Goal: Task Accomplishment & Management: Manage account settings

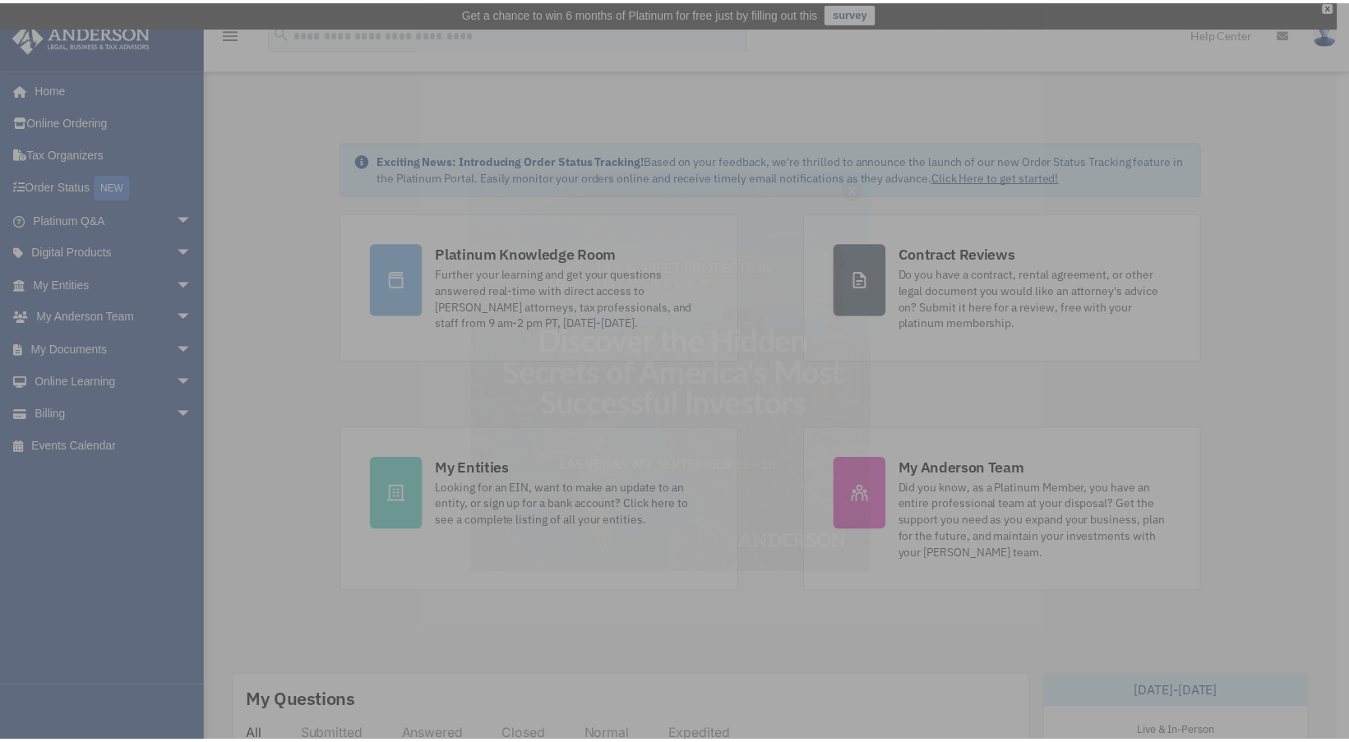
scroll to position [3, 0]
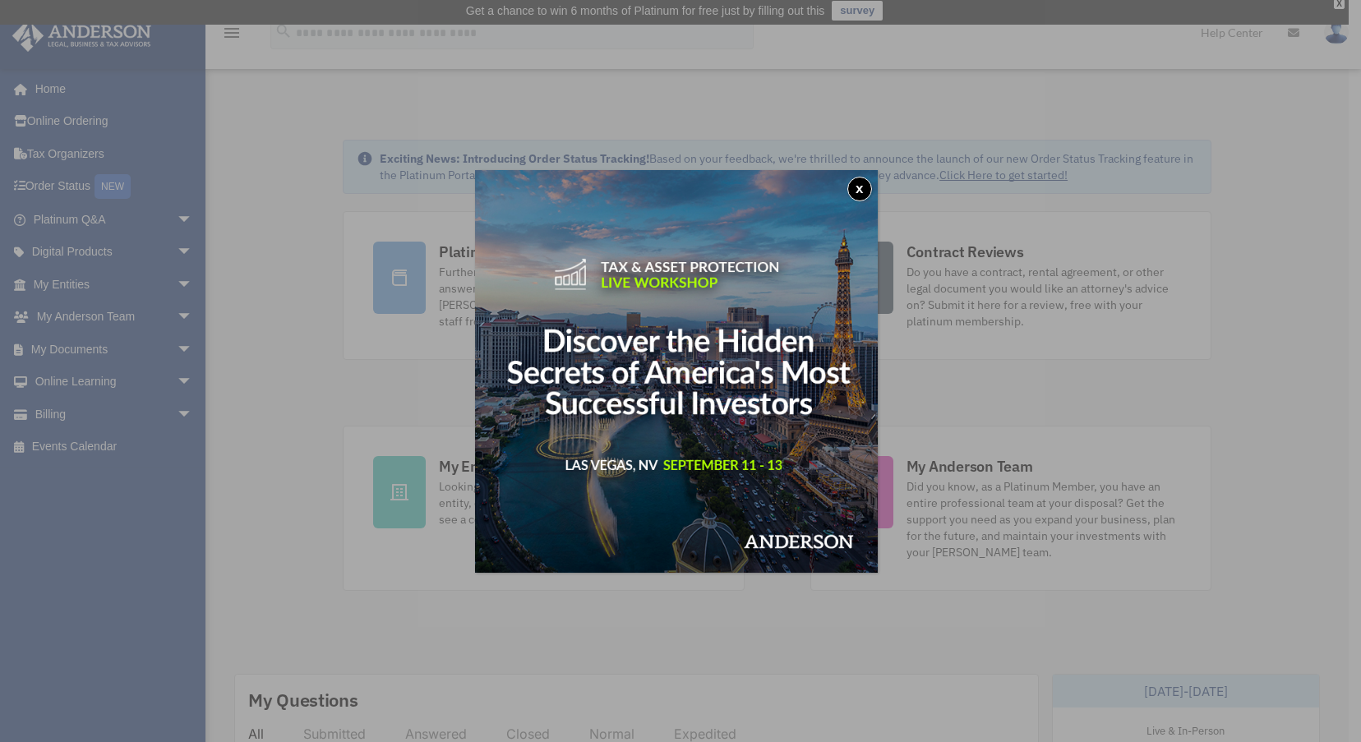
click at [409, 607] on div "x" at bounding box center [680, 371] width 1361 height 742
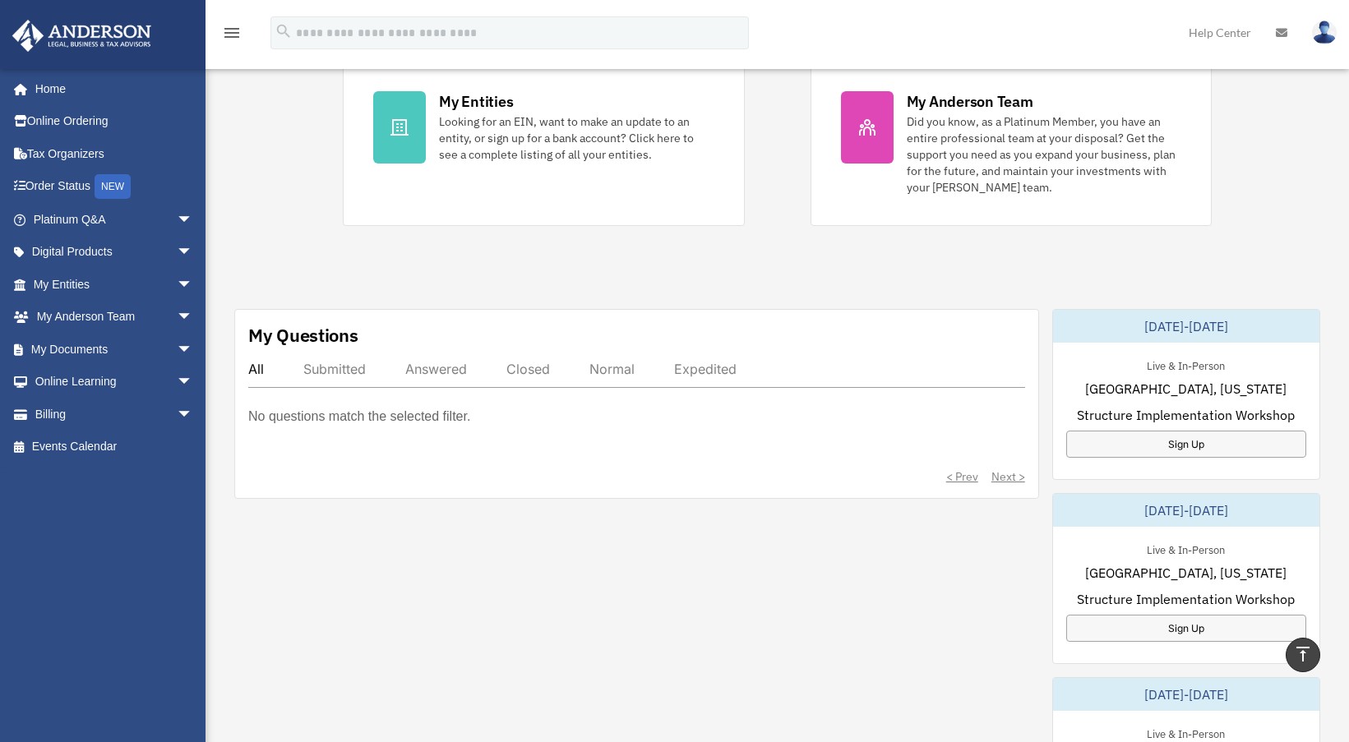
scroll to position [359, 0]
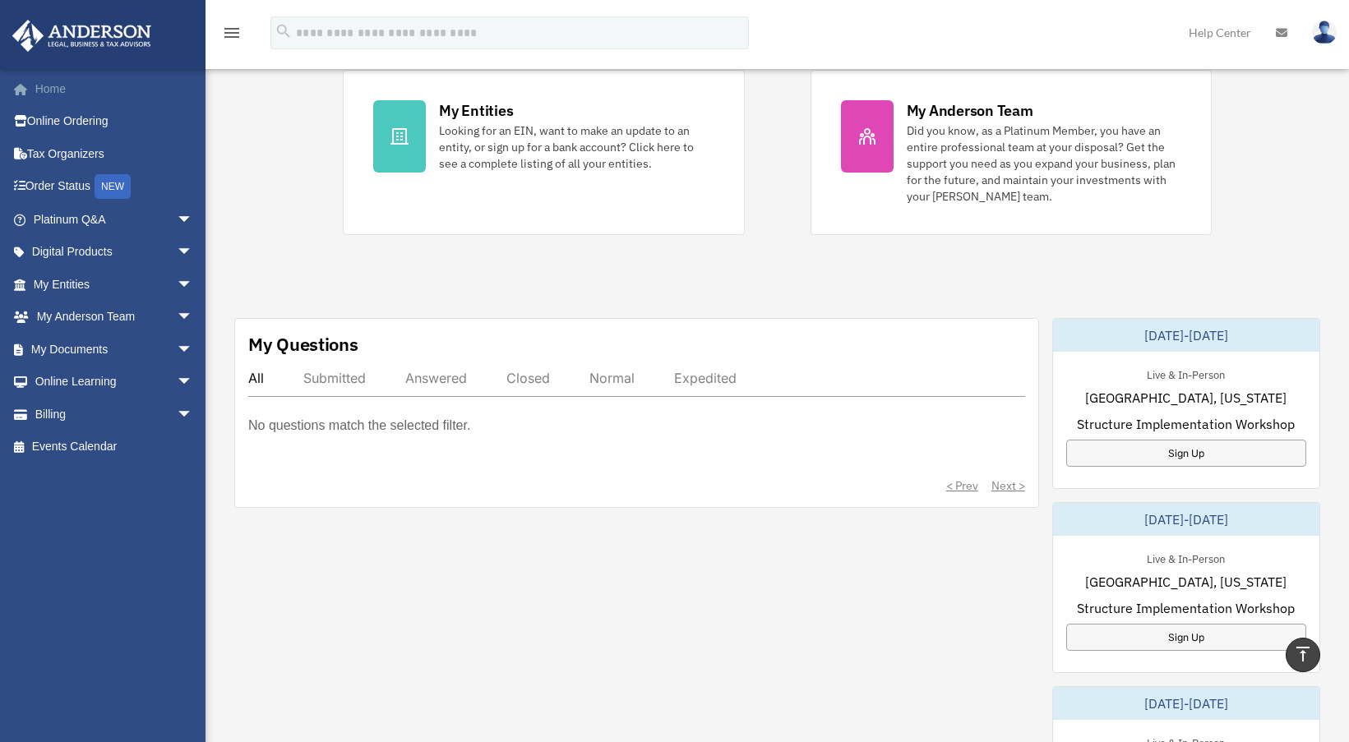
click at [60, 85] on link "Home" at bounding box center [115, 88] width 206 height 33
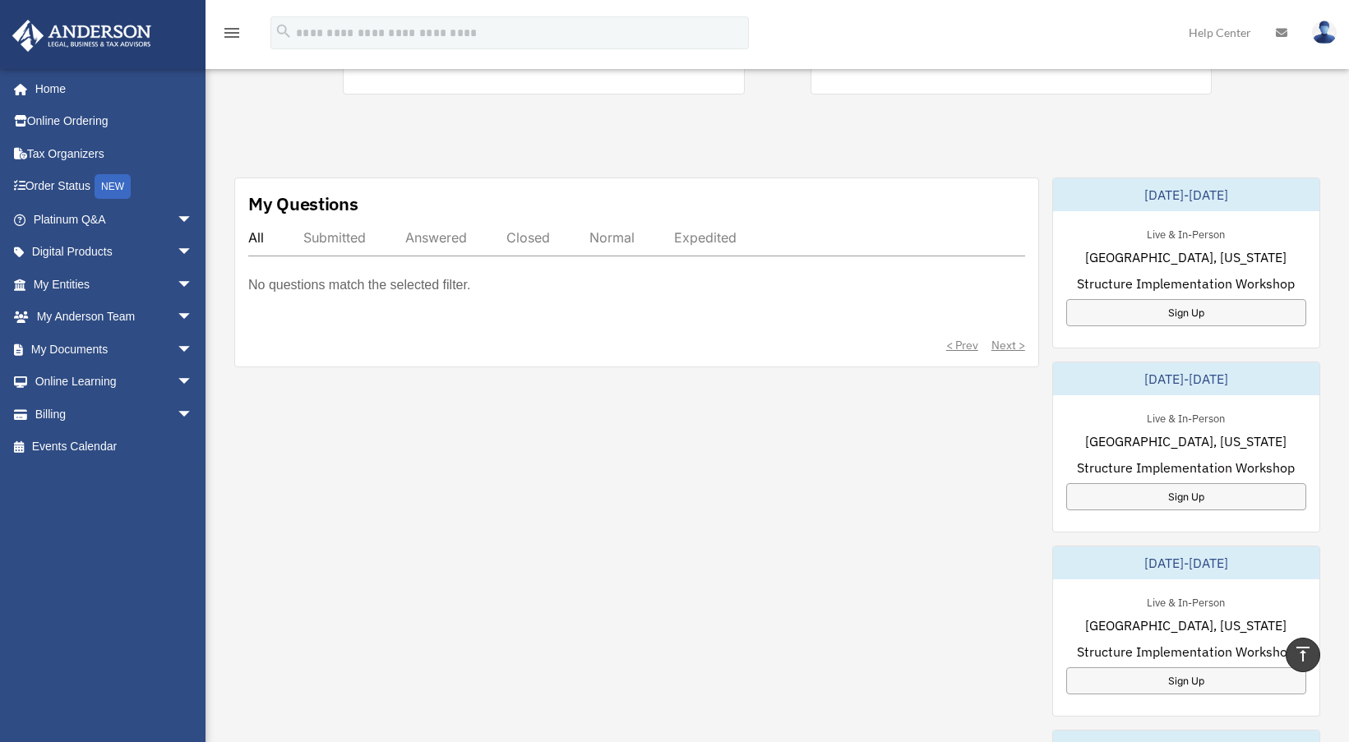
scroll to position [497, 0]
click at [91, 345] on link "My Documents arrow_drop_down" at bounding box center [115, 349] width 206 height 33
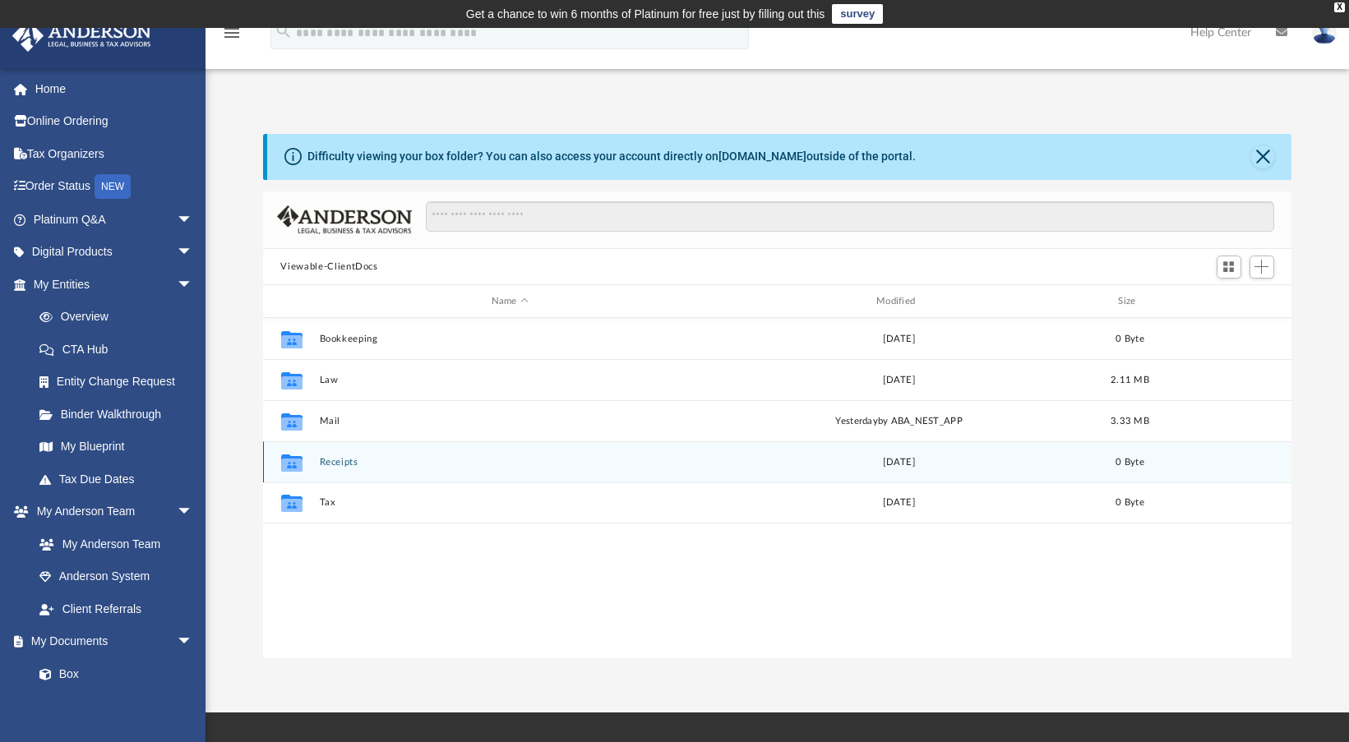
scroll to position [361, 1017]
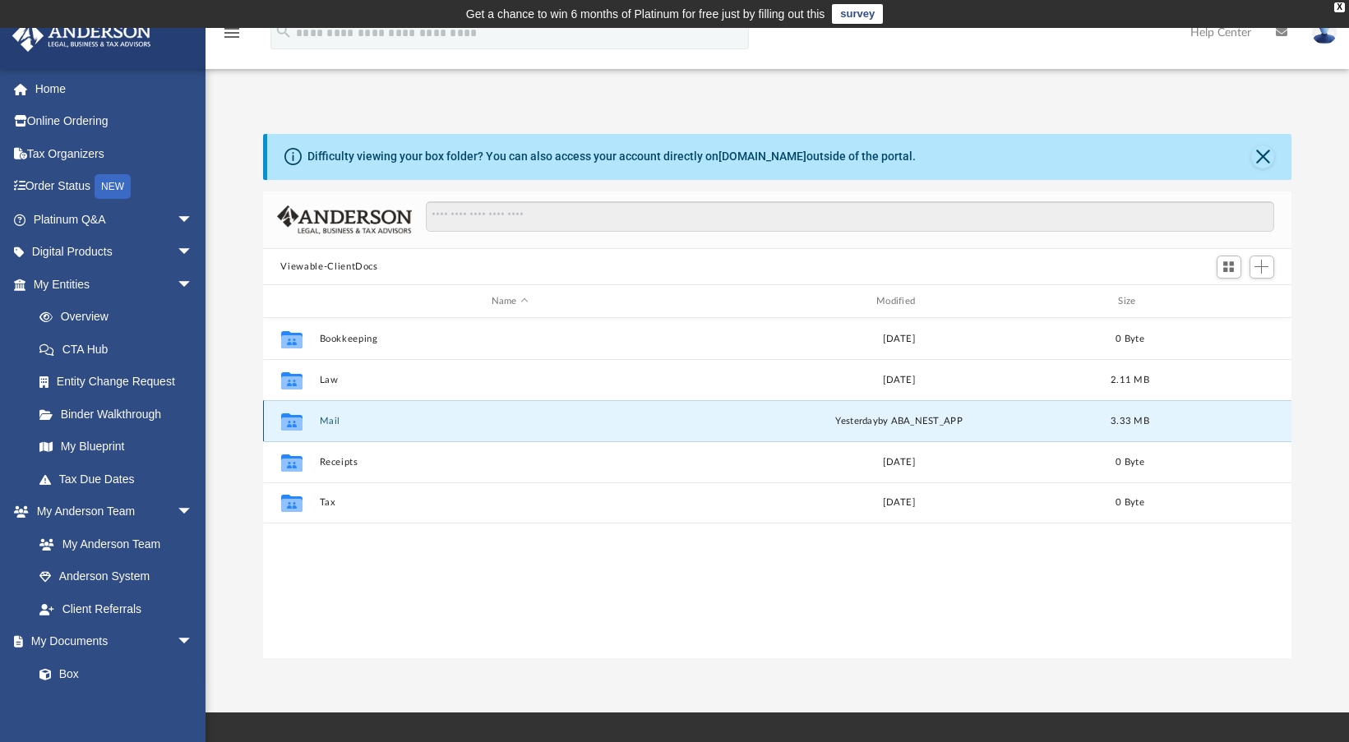
click at [331, 422] on button "Mail" at bounding box center [509, 421] width 381 height 11
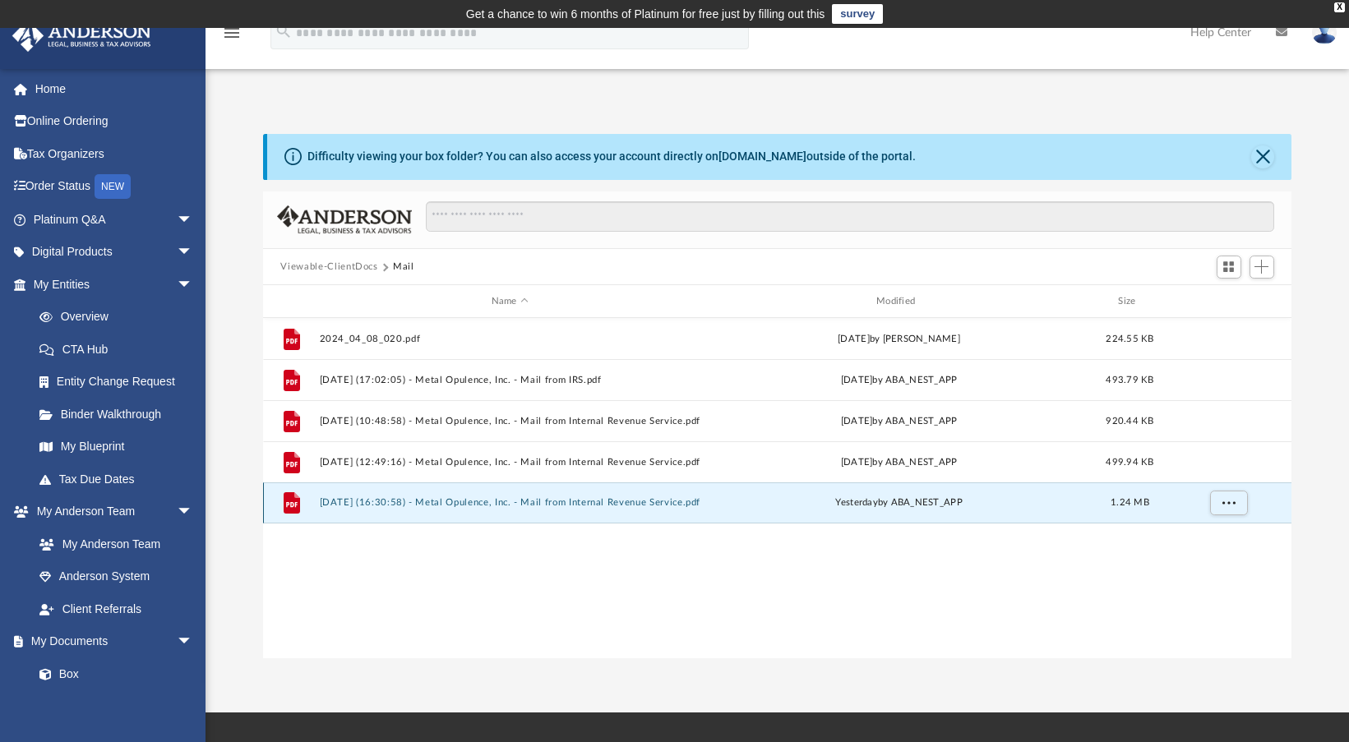
click at [510, 502] on button "[DATE] (16:30:58) - Metal Opulence, Inc. - Mail from Internal Revenue Service.p…" at bounding box center [509, 503] width 381 height 11
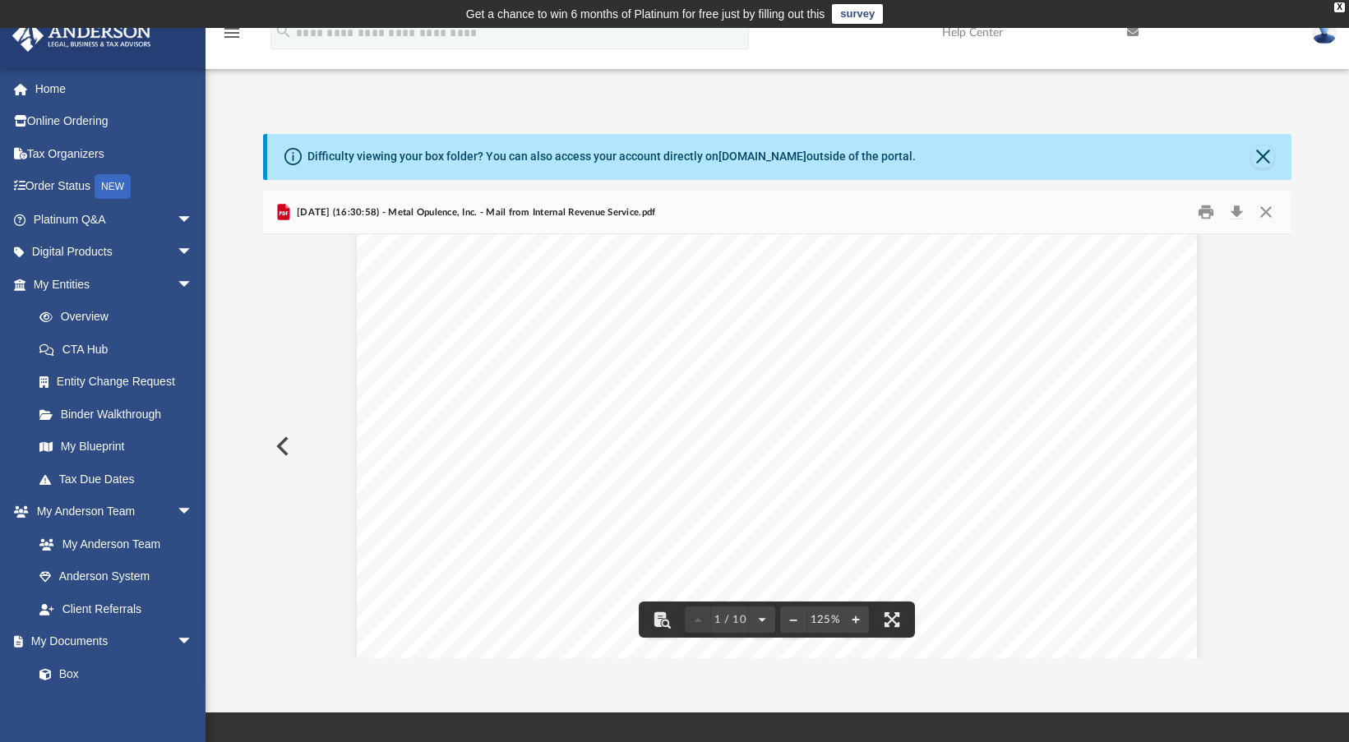
scroll to position [0, 0]
click at [1206, 209] on button "Print" at bounding box center [1206, 212] width 33 height 25
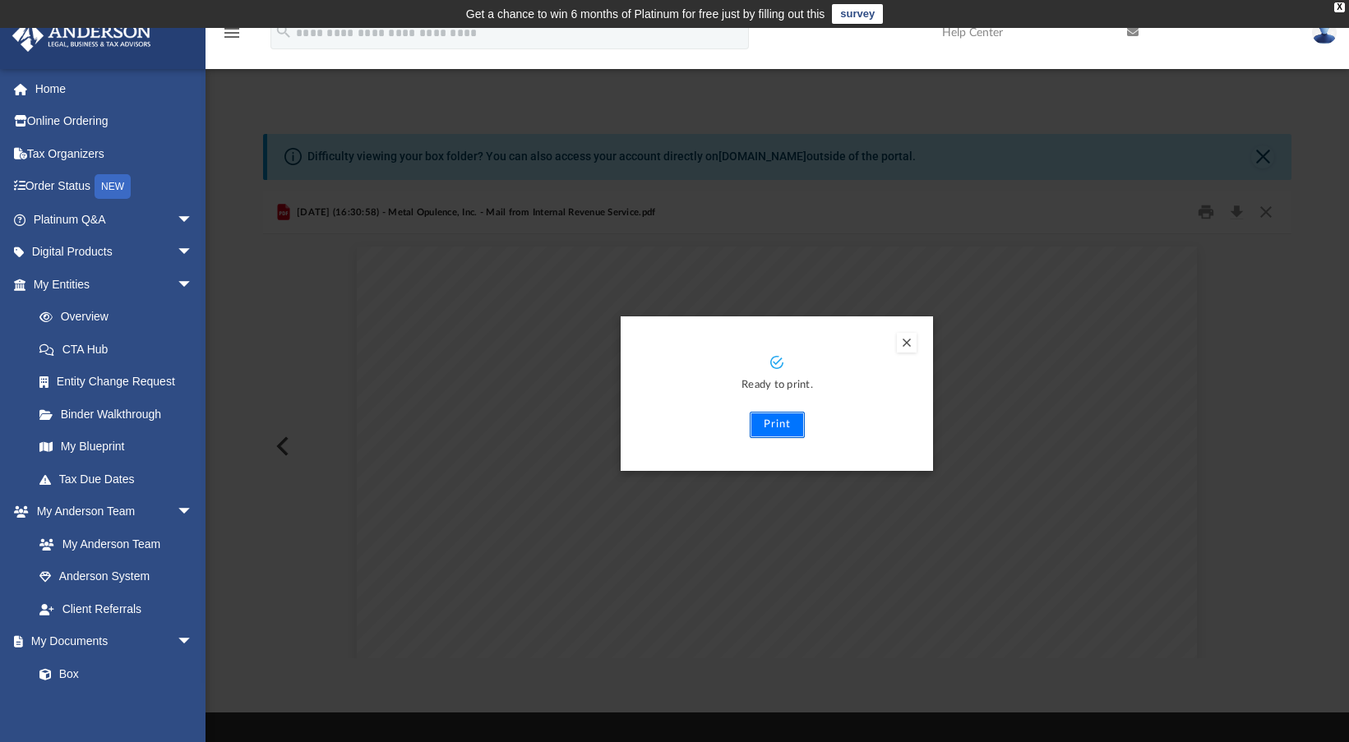
click at [780, 424] on button "Print" at bounding box center [777, 425] width 55 height 26
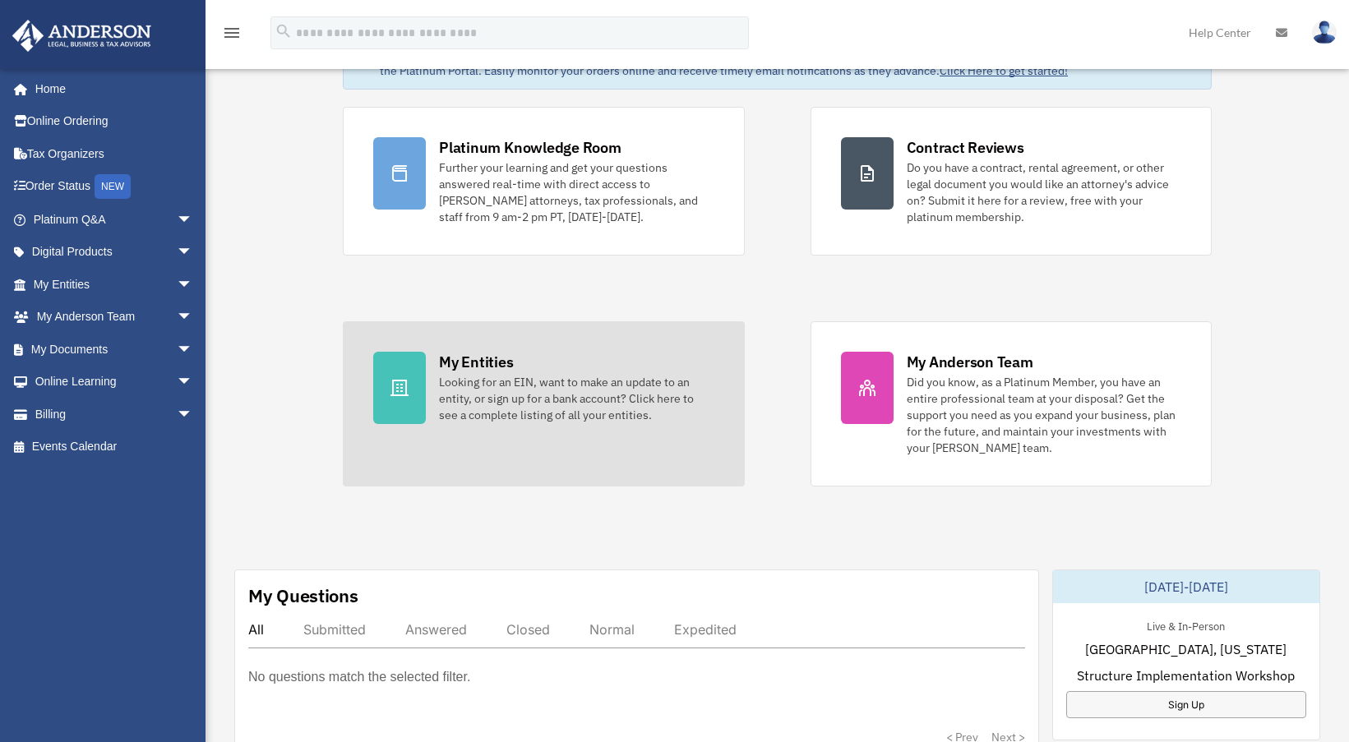
scroll to position [71, 0]
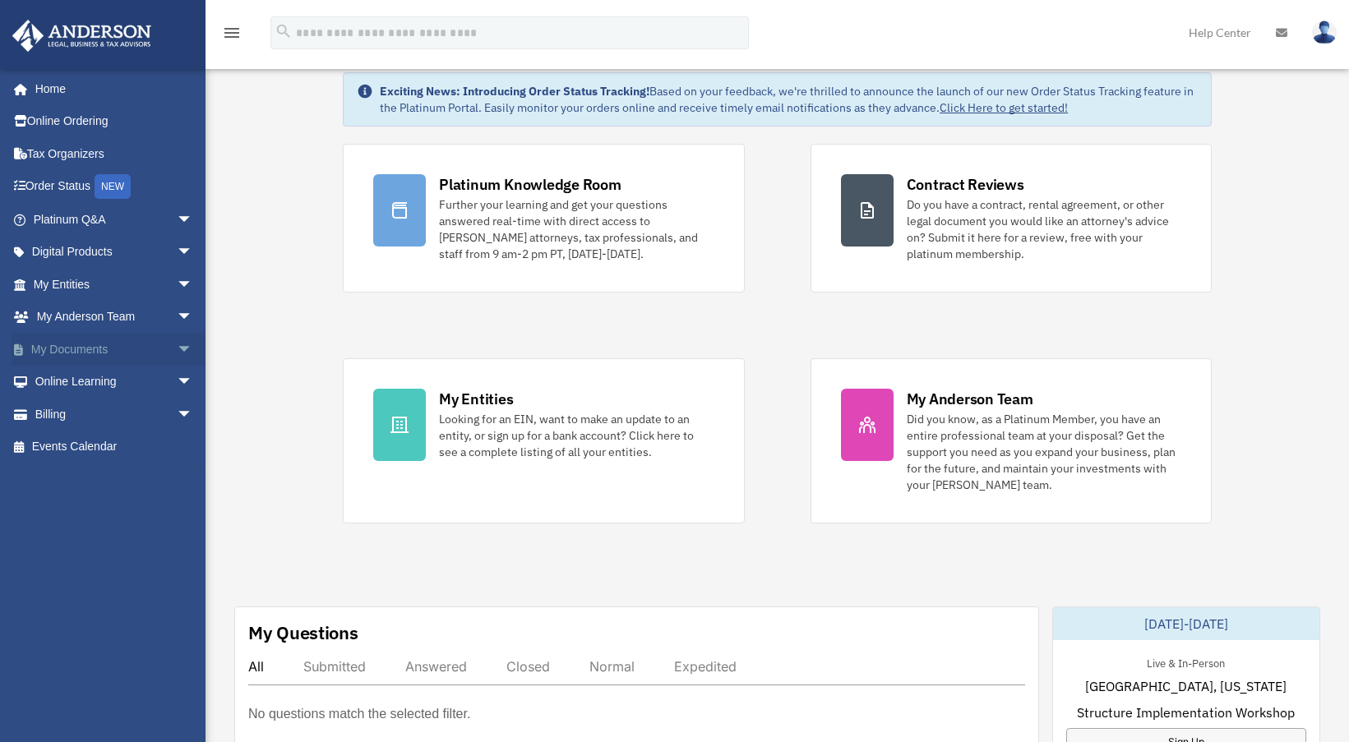
click at [177, 346] on span "arrow_drop_down" at bounding box center [193, 350] width 33 height 34
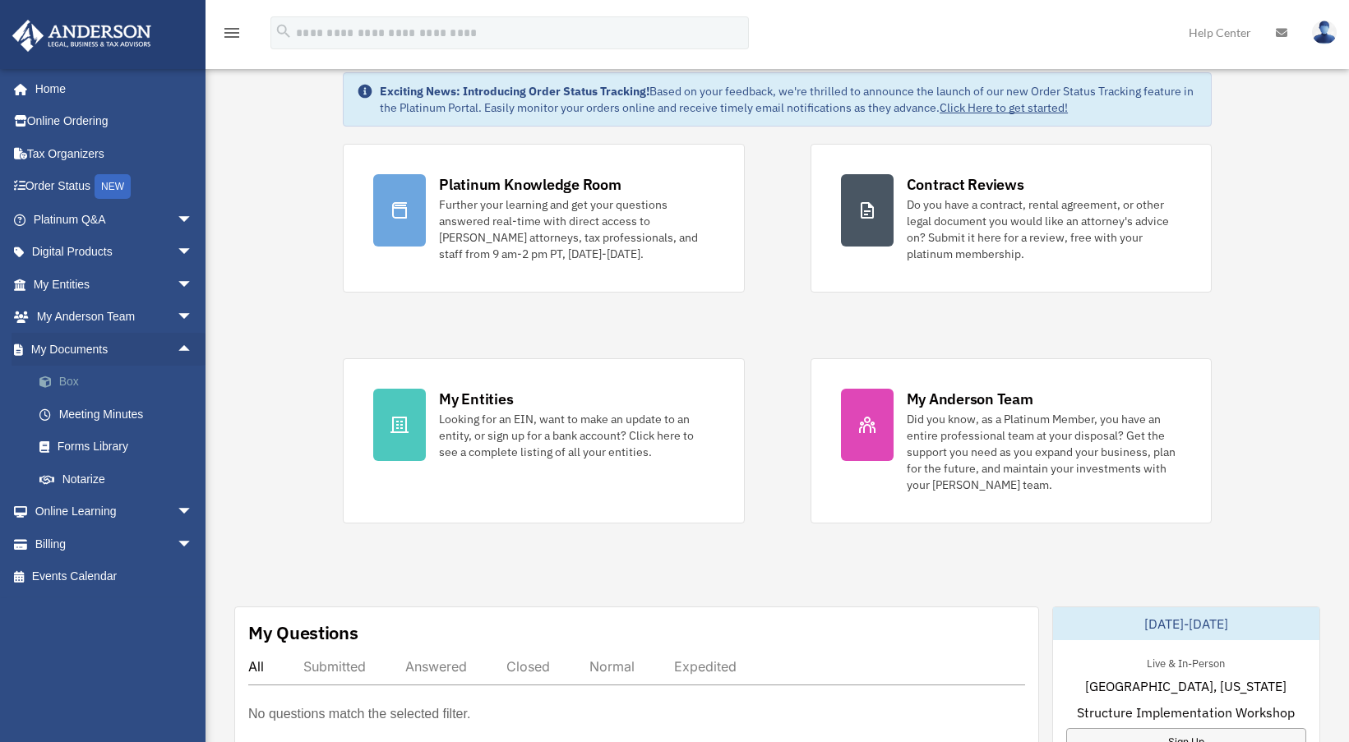
click at [60, 381] on link "Box" at bounding box center [120, 382] width 195 height 33
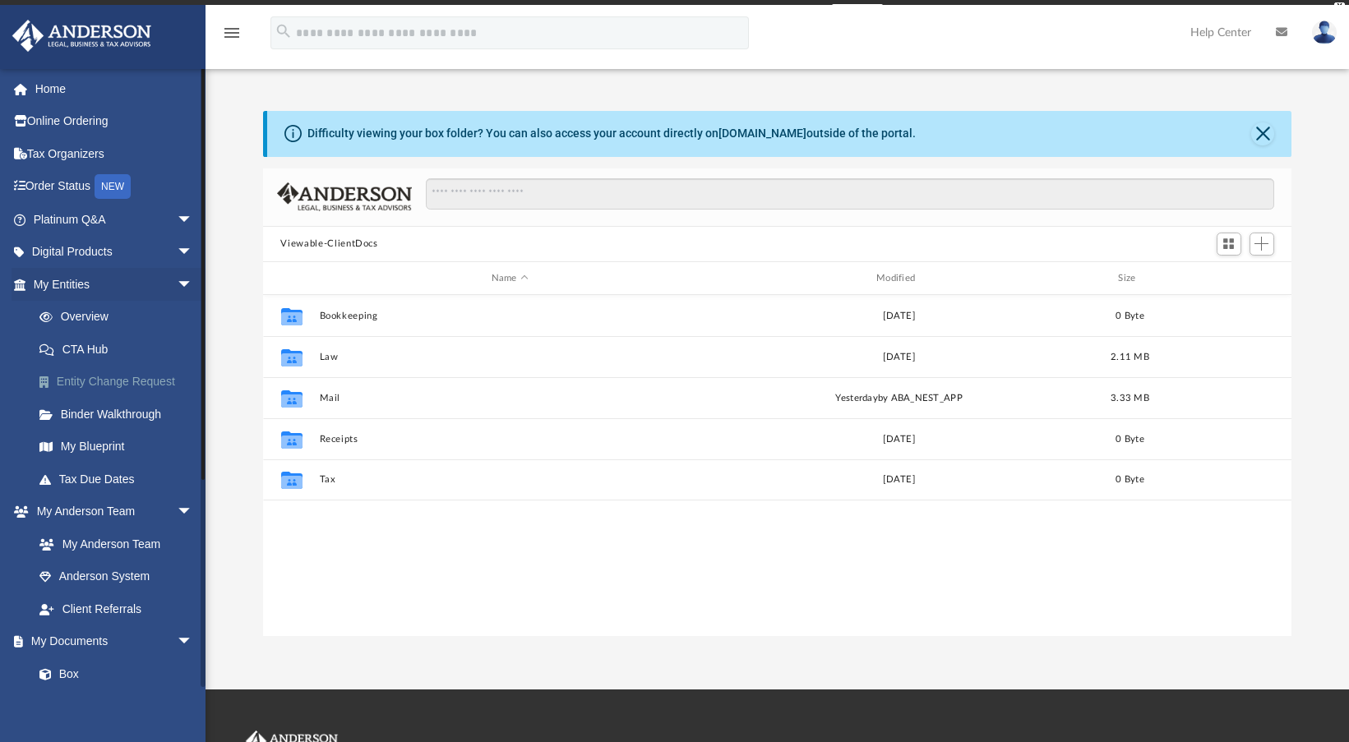
scroll to position [361, 1017]
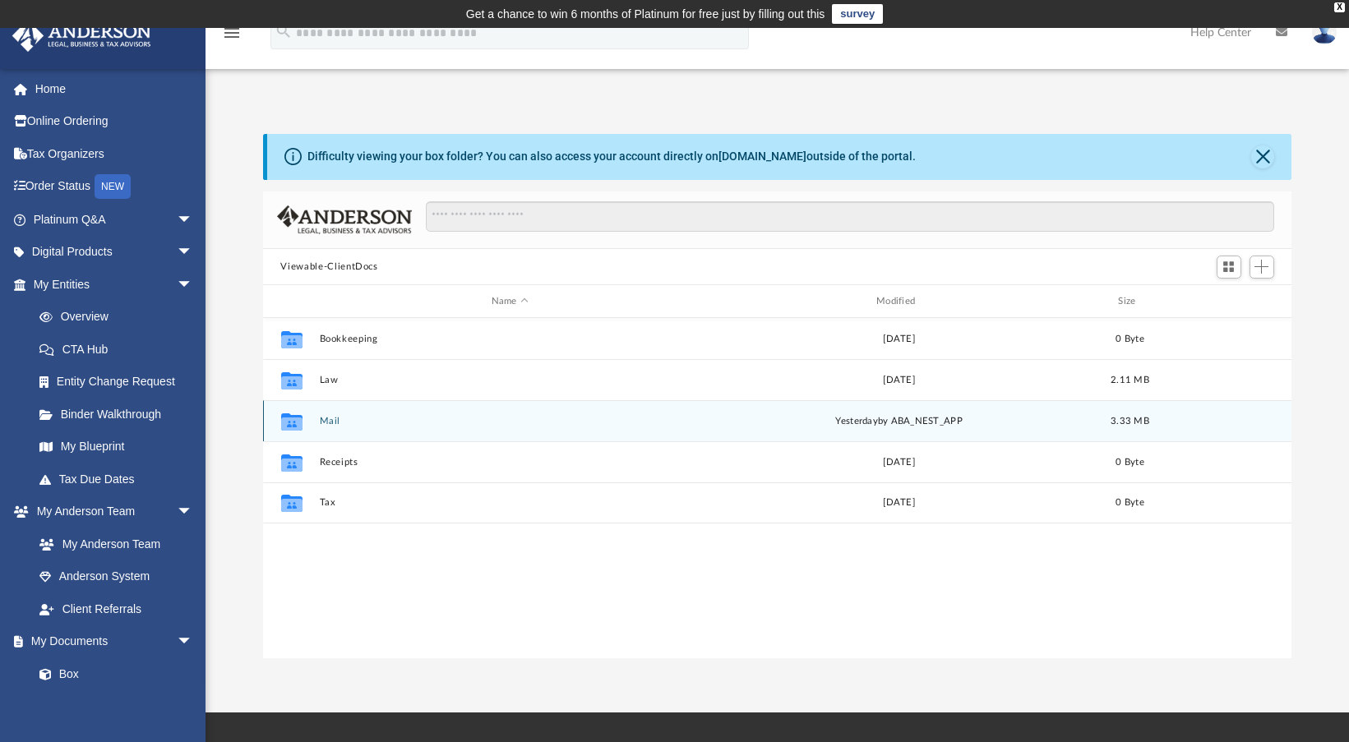
click at [307, 423] on div "Collaborated Folder" at bounding box center [290, 422] width 41 height 26
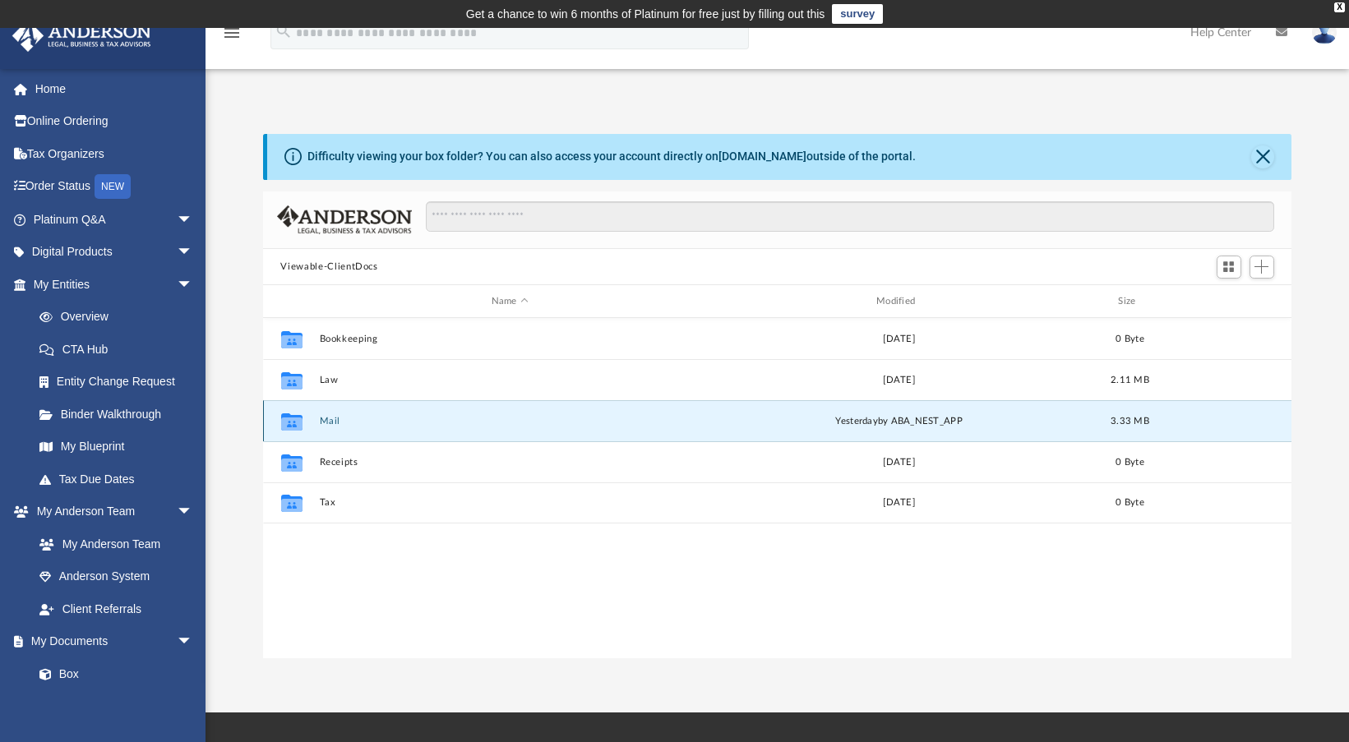
click at [307, 423] on div "Collaborated Folder" at bounding box center [290, 422] width 41 height 26
click at [294, 420] on icon "grid" at bounding box center [290, 422] width 21 height 17
click at [882, 423] on div "yesterday by ABA_NEST_APP" at bounding box center [898, 421] width 381 height 15
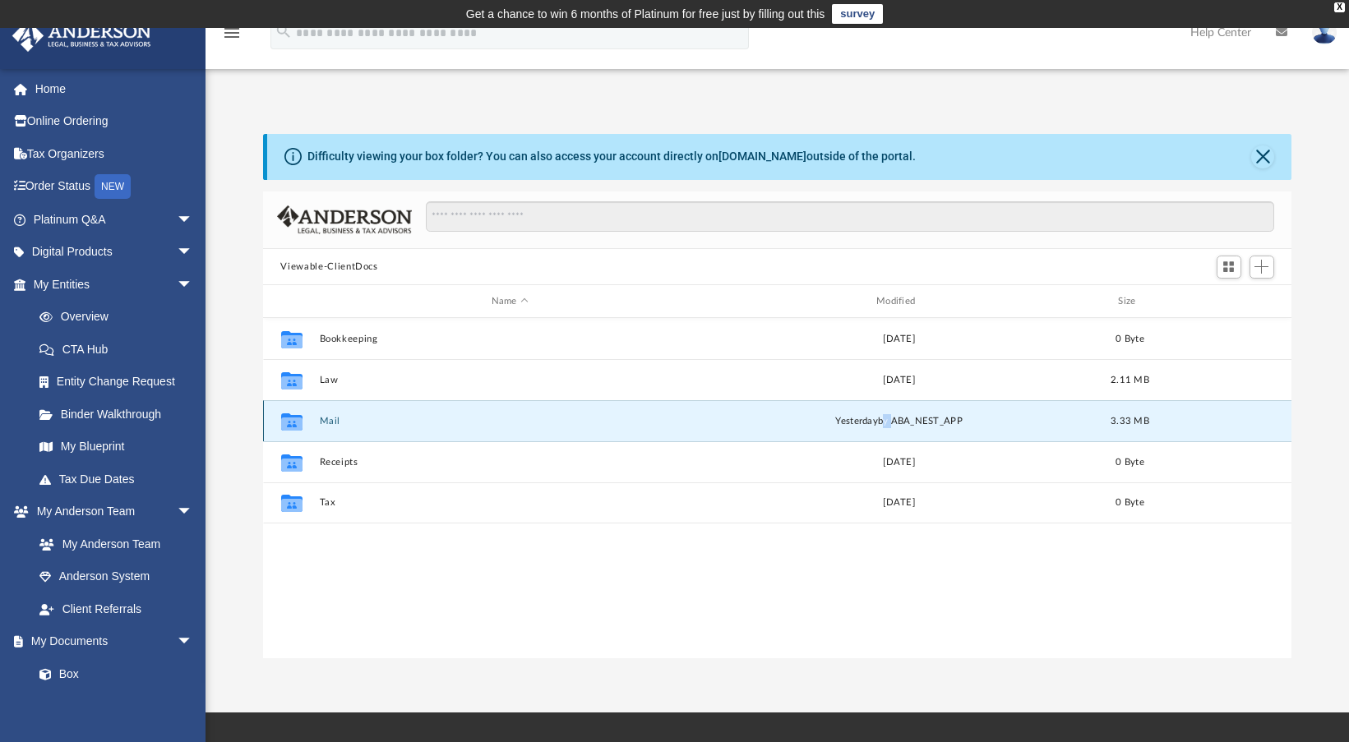
click at [881, 424] on div "yesterday by ABA_NEST_APP" at bounding box center [898, 421] width 381 height 15
click at [292, 416] on icon "grid" at bounding box center [290, 422] width 21 height 17
click at [291, 416] on icon "grid" at bounding box center [290, 422] width 21 height 17
click at [295, 418] on icon "grid" at bounding box center [290, 424] width 21 height 13
click at [291, 418] on icon "grid" at bounding box center [290, 424] width 21 height 13
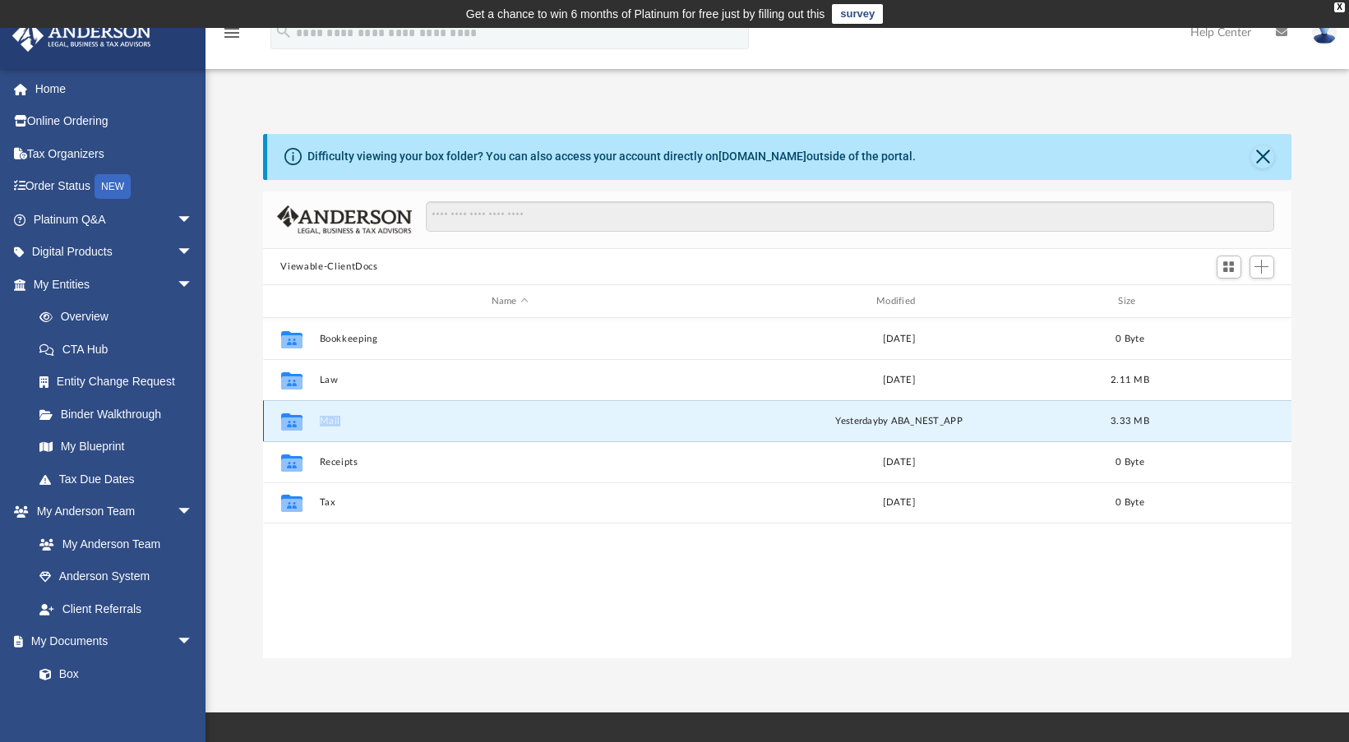
click at [291, 418] on icon "grid" at bounding box center [290, 424] width 21 height 13
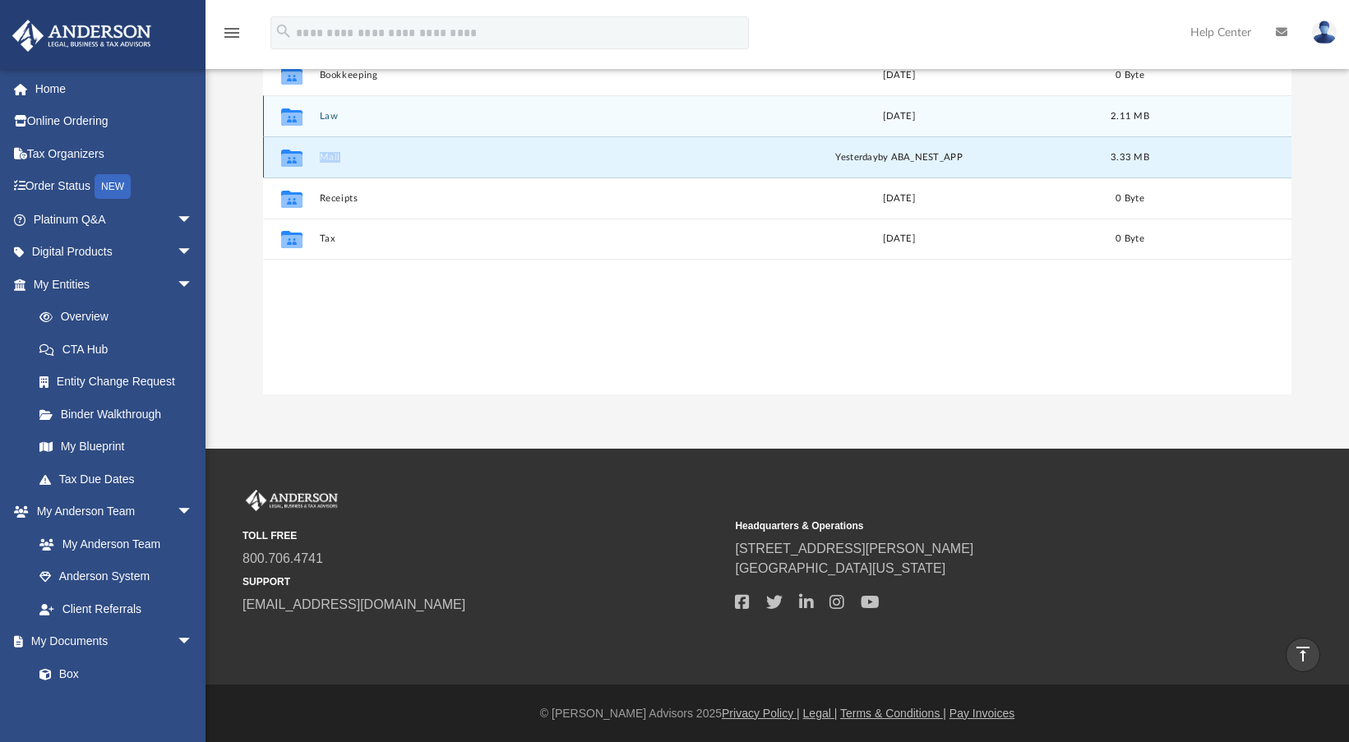
scroll to position [0, 0]
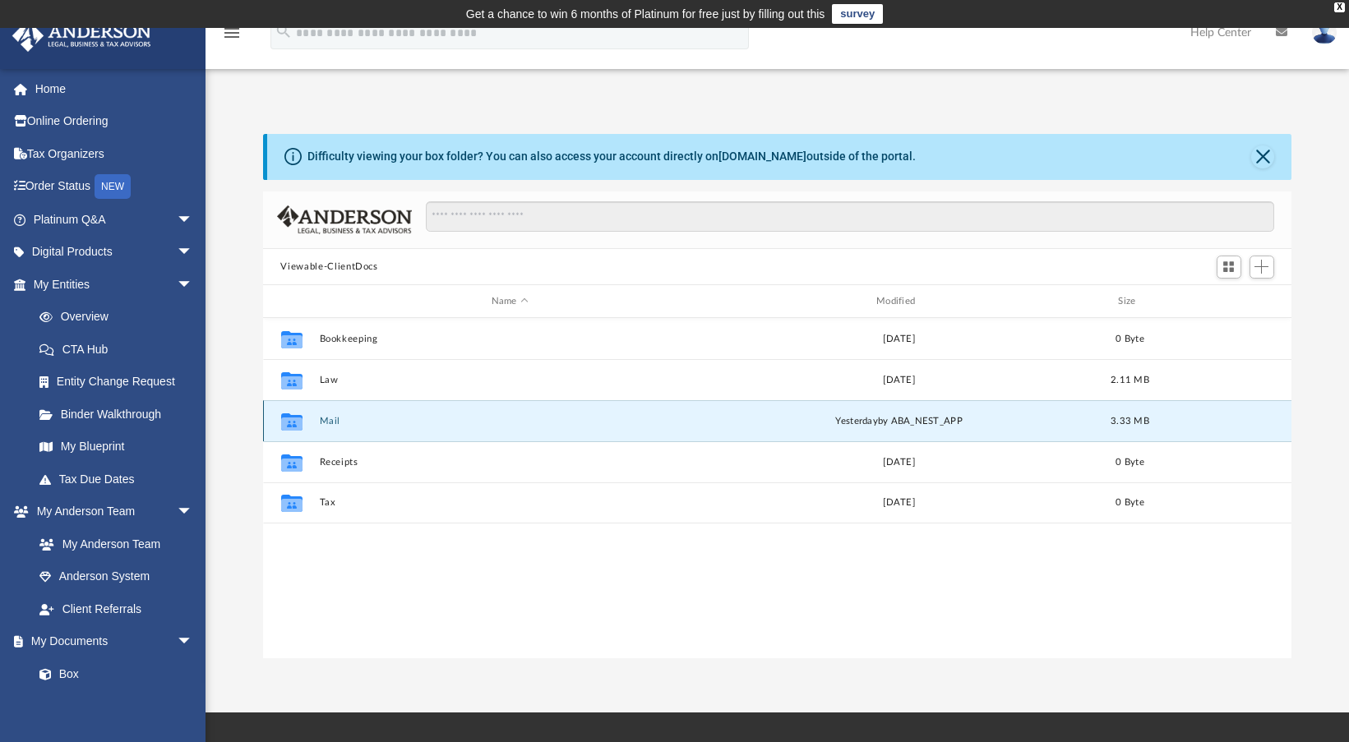
click at [285, 423] on icon "grid" at bounding box center [290, 424] width 21 height 13
click at [286, 421] on icon "grid" at bounding box center [290, 424] width 21 height 13
click at [616, 576] on div "Collaborated Folder Bookkeeping Thu Nov 19 2020 0 Byte Collaborated Folder Law …" at bounding box center [777, 488] width 1029 height 341
click at [525, 300] on span "Name" at bounding box center [524, 301] width 7 height 7
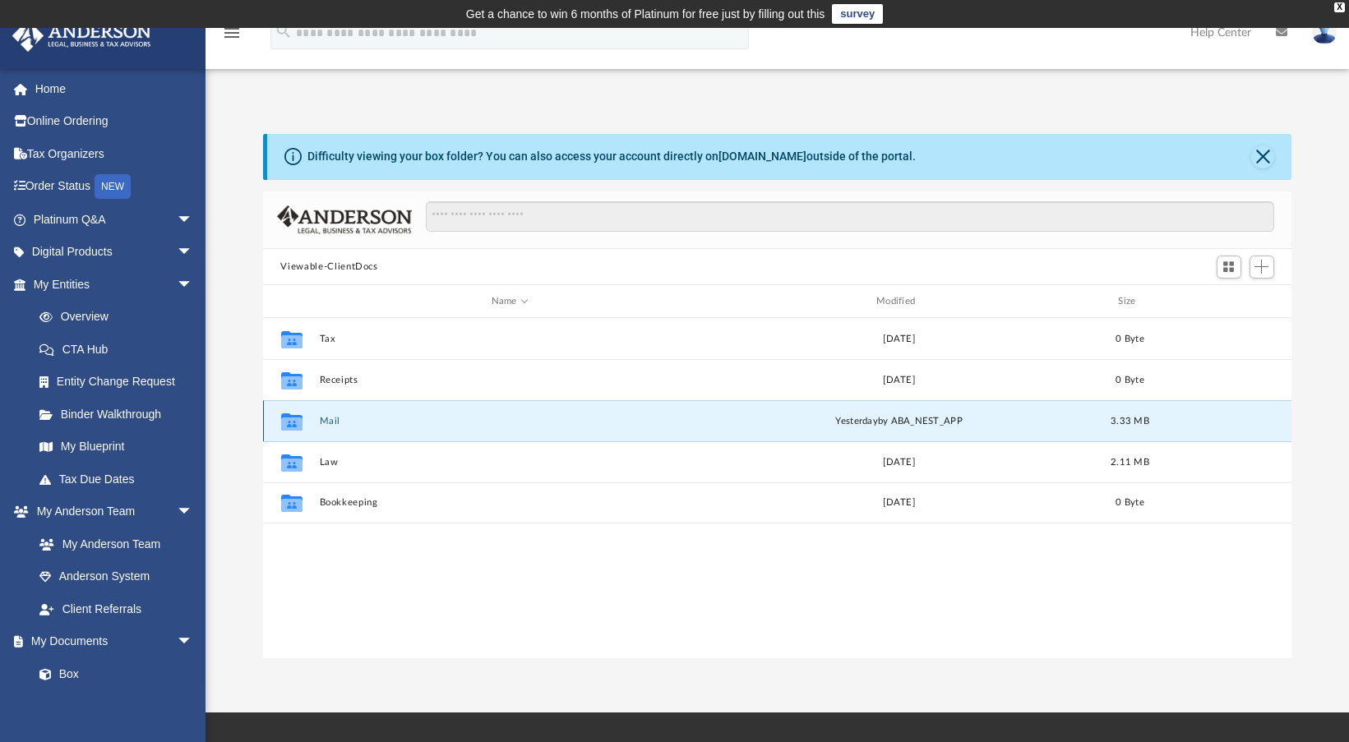
click at [323, 418] on button "Mail" at bounding box center [509, 421] width 381 height 11
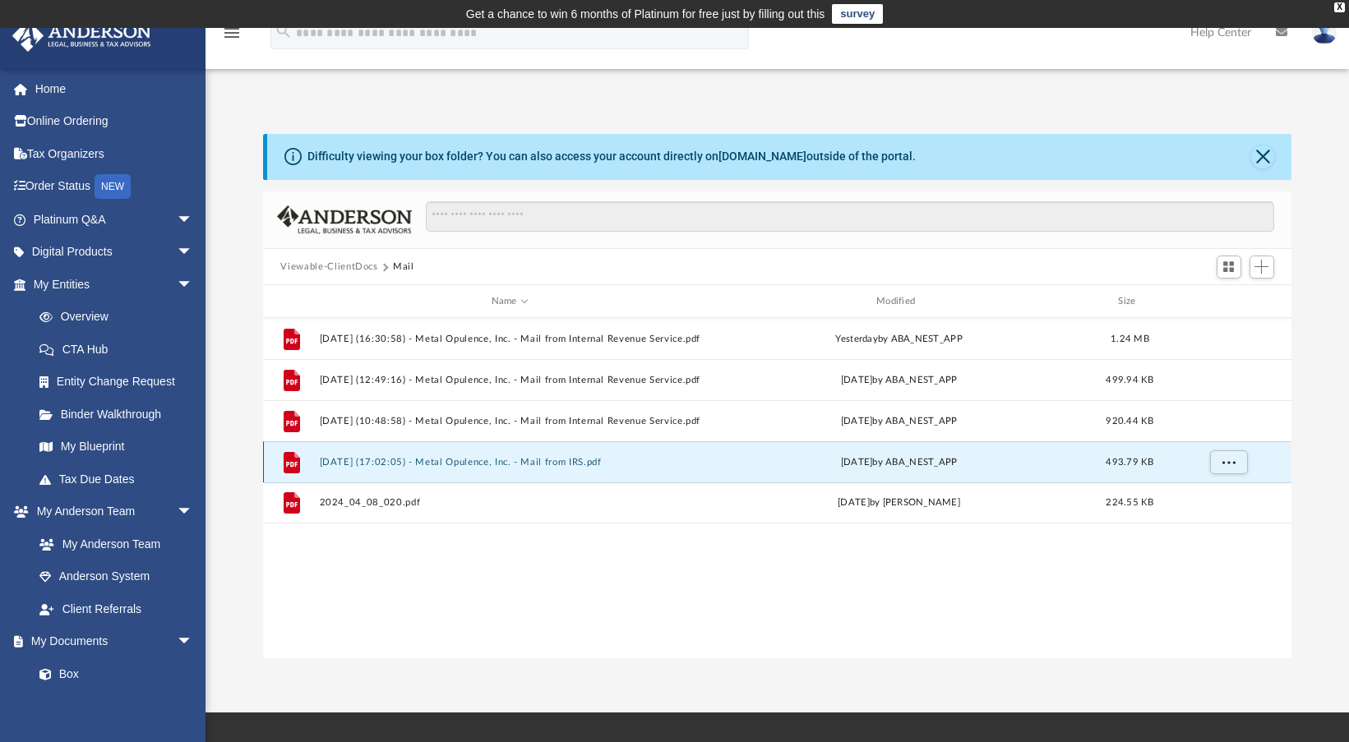
click at [537, 459] on button "2025.06.18 (17:02:05) - Metal Opulence, Inc. - Mail from IRS.pdf" at bounding box center [509, 462] width 381 height 11
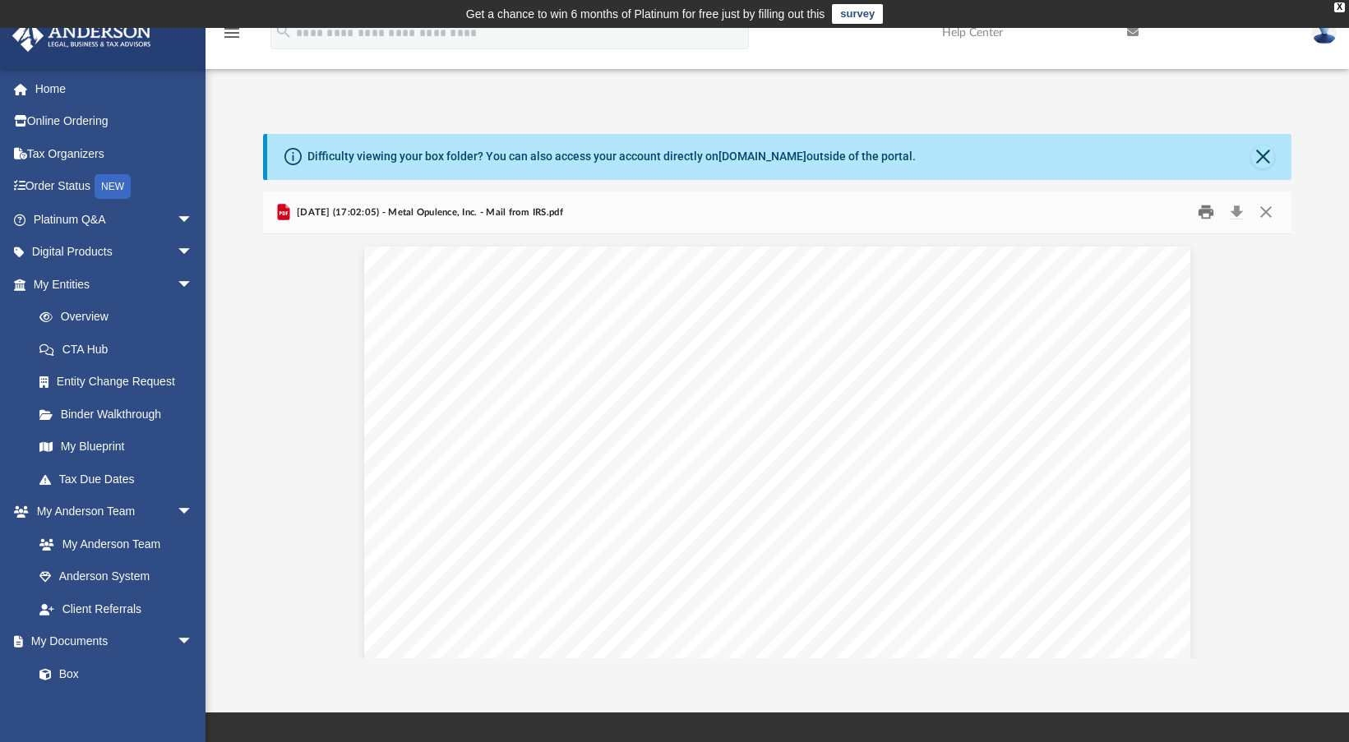
click at [1206, 211] on button "Print" at bounding box center [1206, 212] width 33 height 25
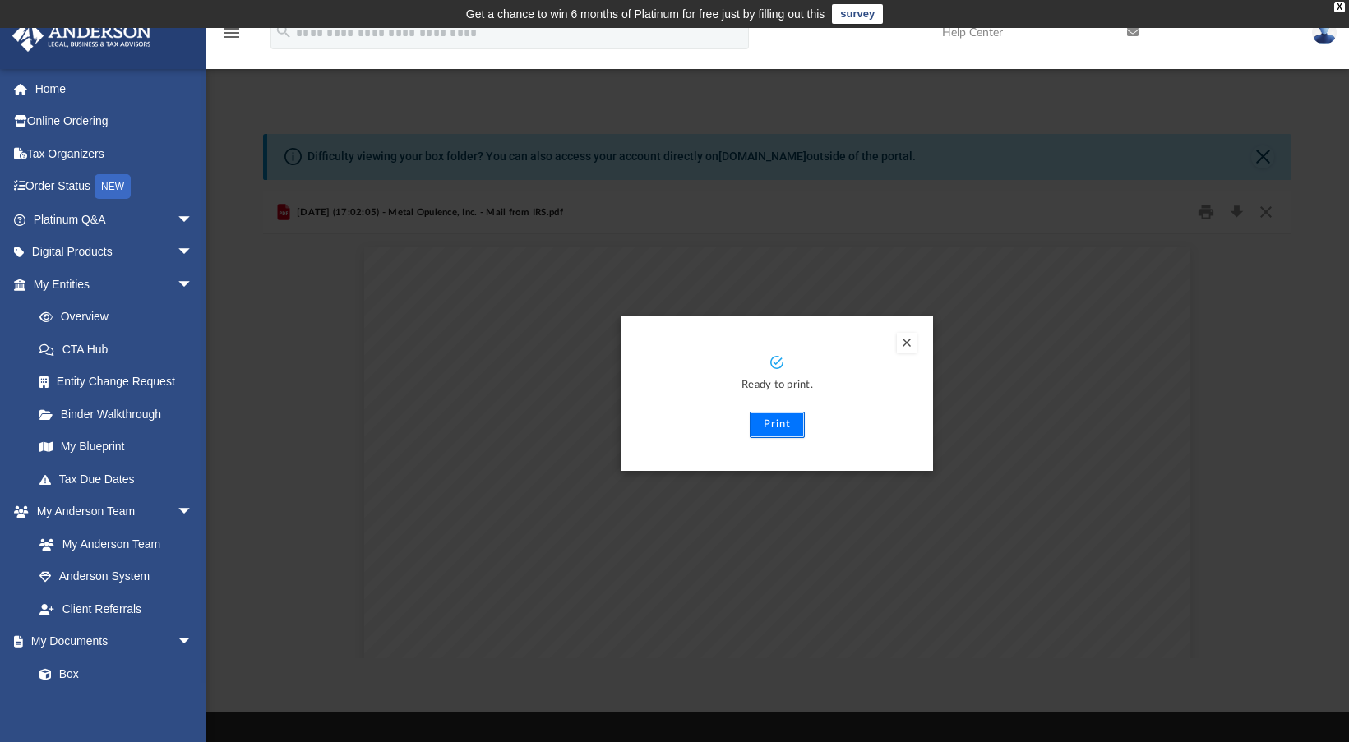
click at [778, 423] on button "Print" at bounding box center [777, 425] width 55 height 26
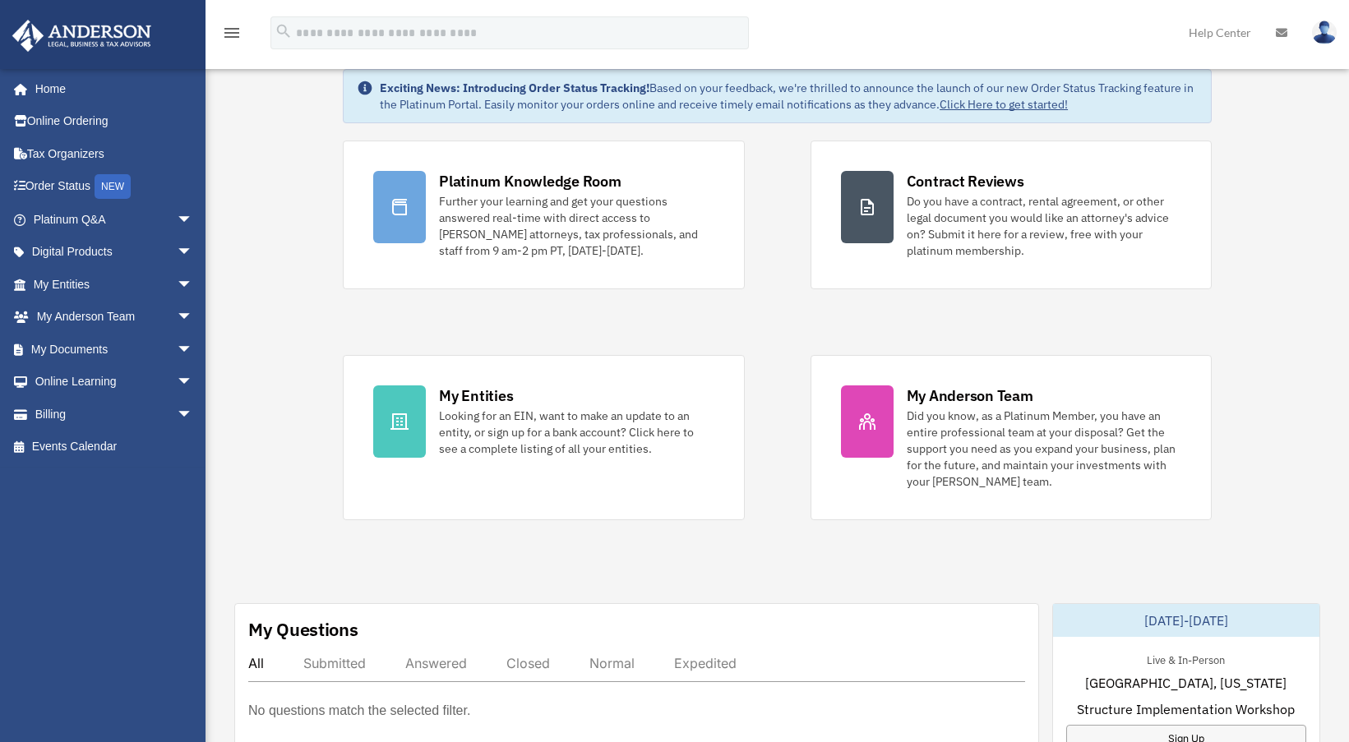
scroll to position [74, 0]
click at [72, 346] on link "My Documents arrow_drop_down" at bounding box center [115, 349] width 206 height 33
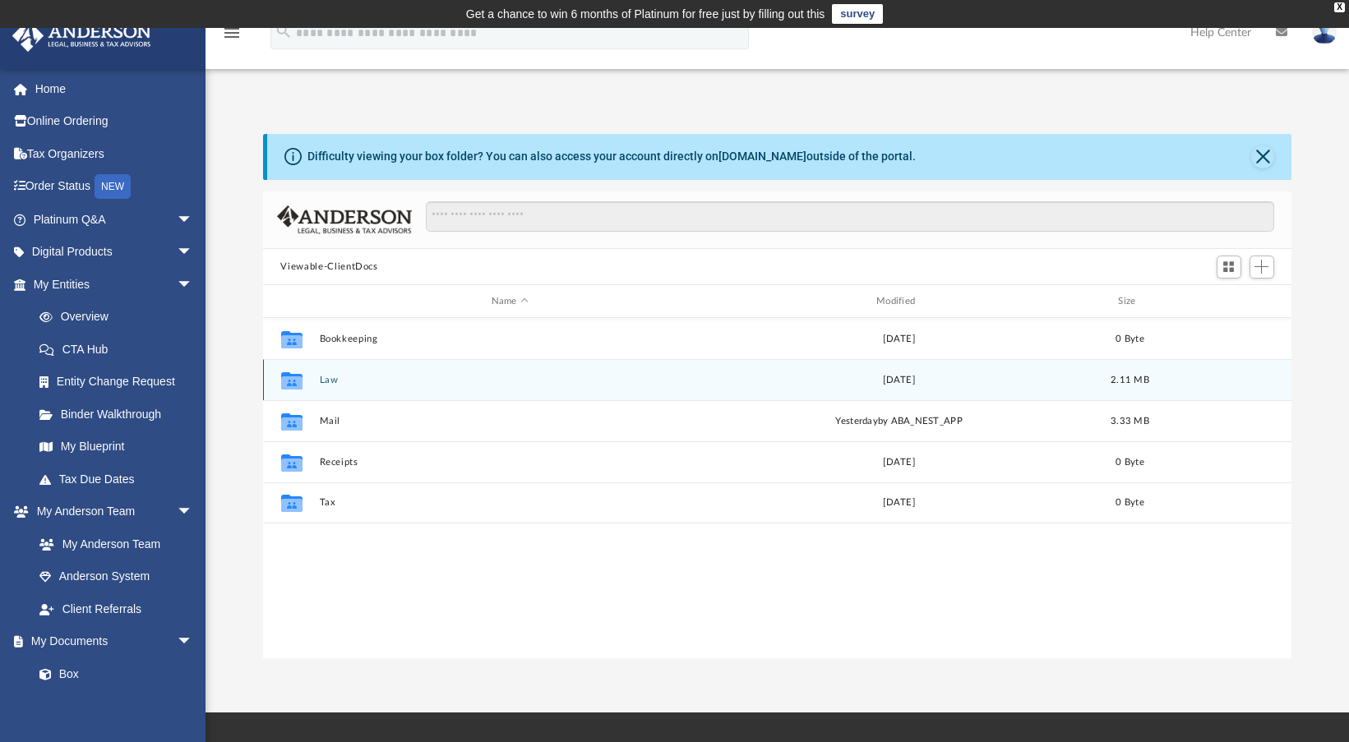
scroll to position [361, 1017]
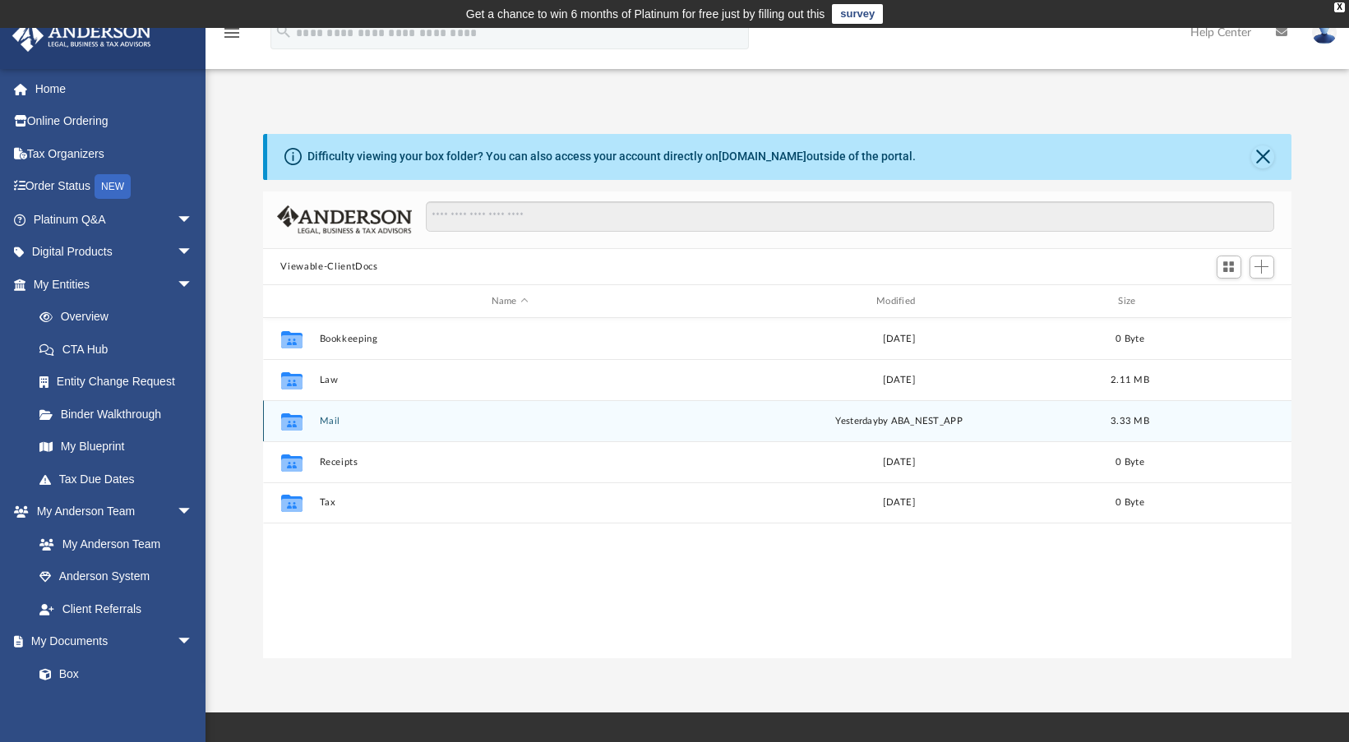
click at [356, 421] on button "Mail" at bounding box center [509, 421] width 381 height 11
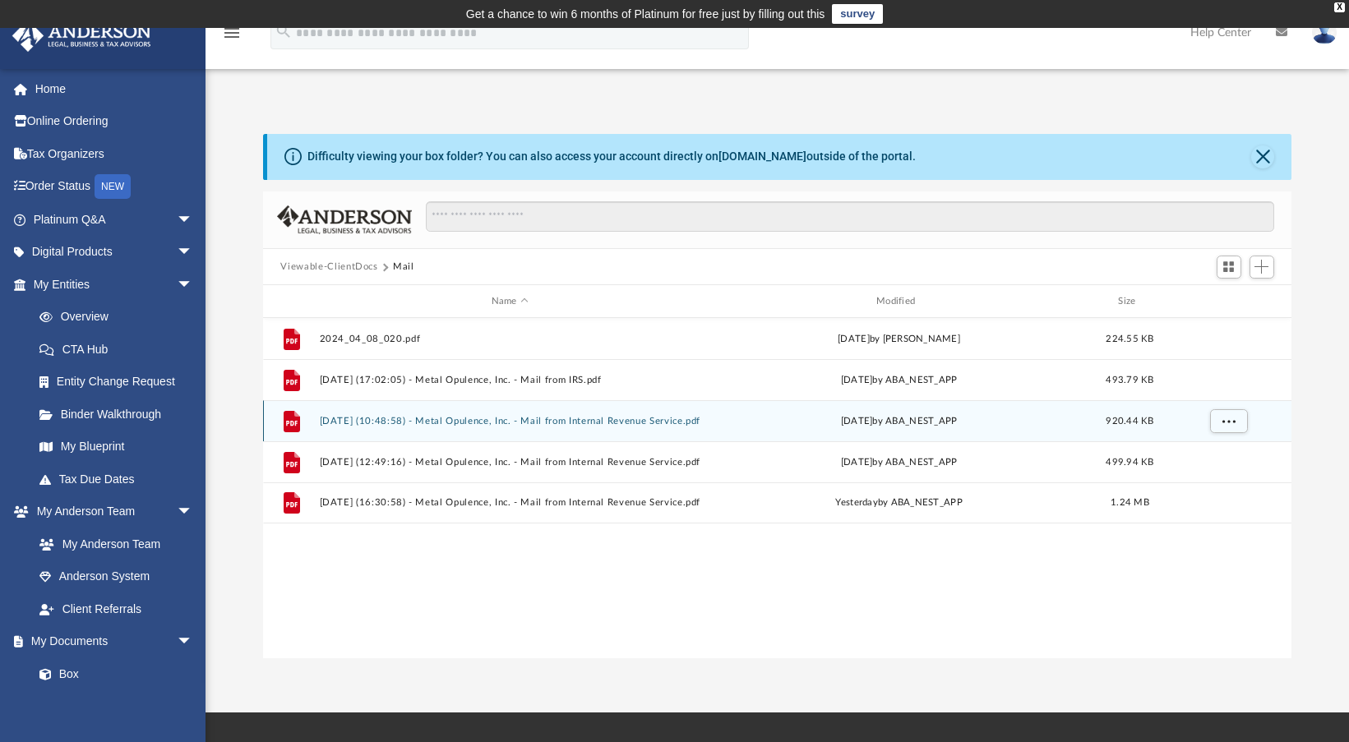
click at [359, 417] on button "2025.06.30 (10:48:58) - Metal Opulence, Inc. - Mail from Internal Revenue Servi…" at bounding box center [509, 421] width 381 height 11
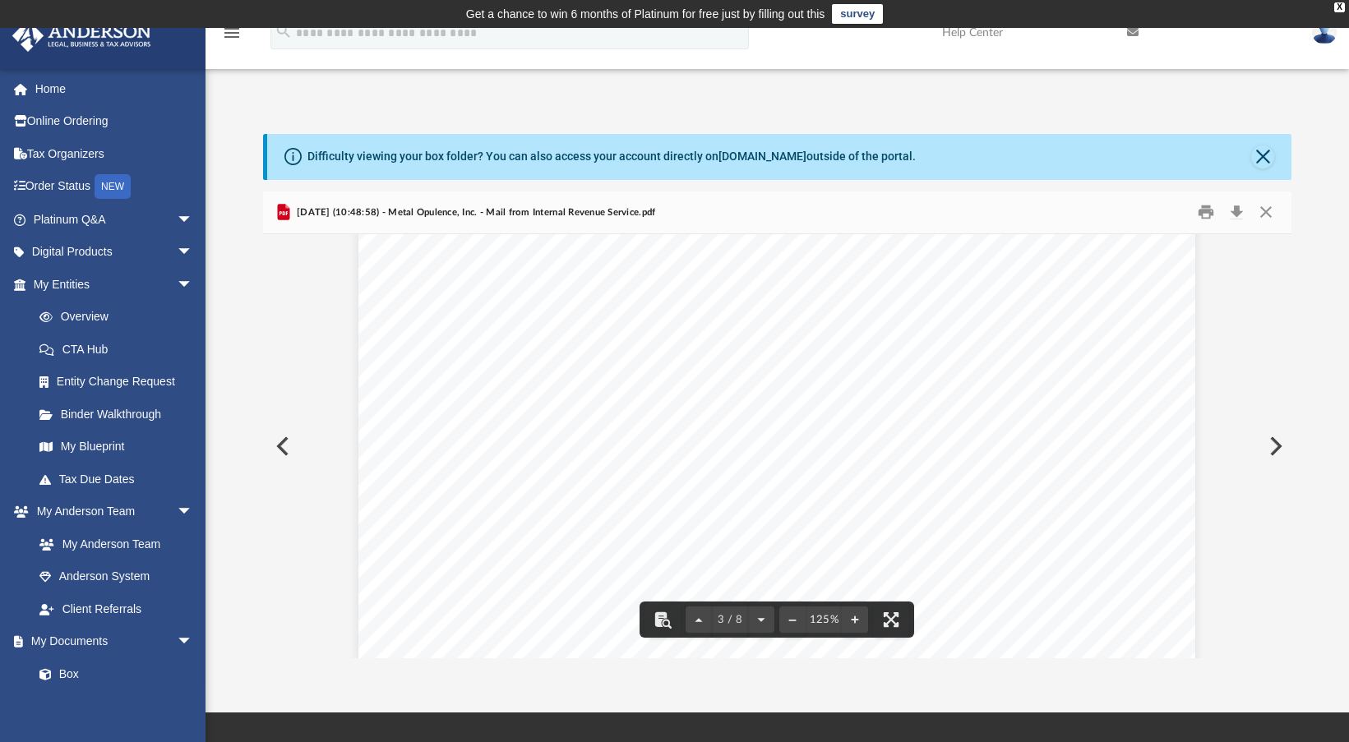
scroll to position [2460, 0]
click at [1208, 210] on button "Print" at bounding box center [1206, 212] width 33 height 25
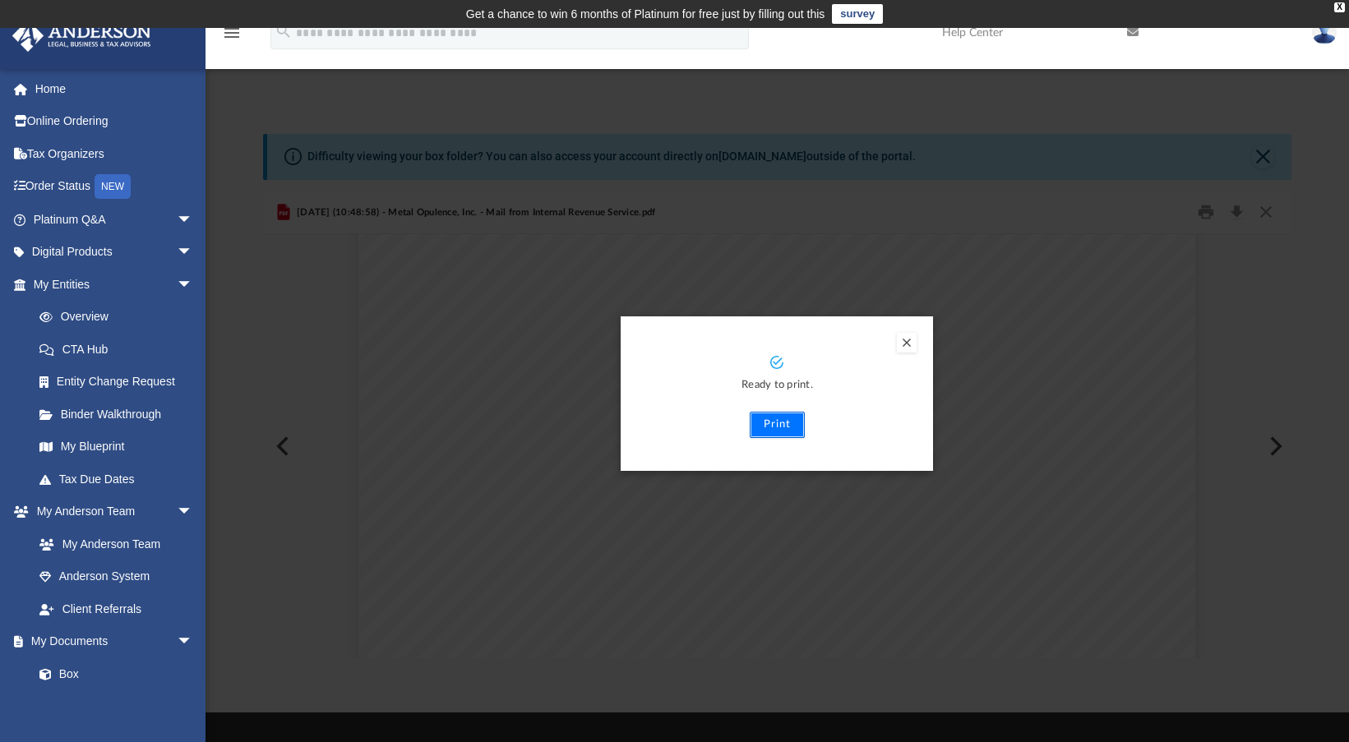
click at [775, 423] on button "Print" at bounding box center [777, 425] width 55 height 26
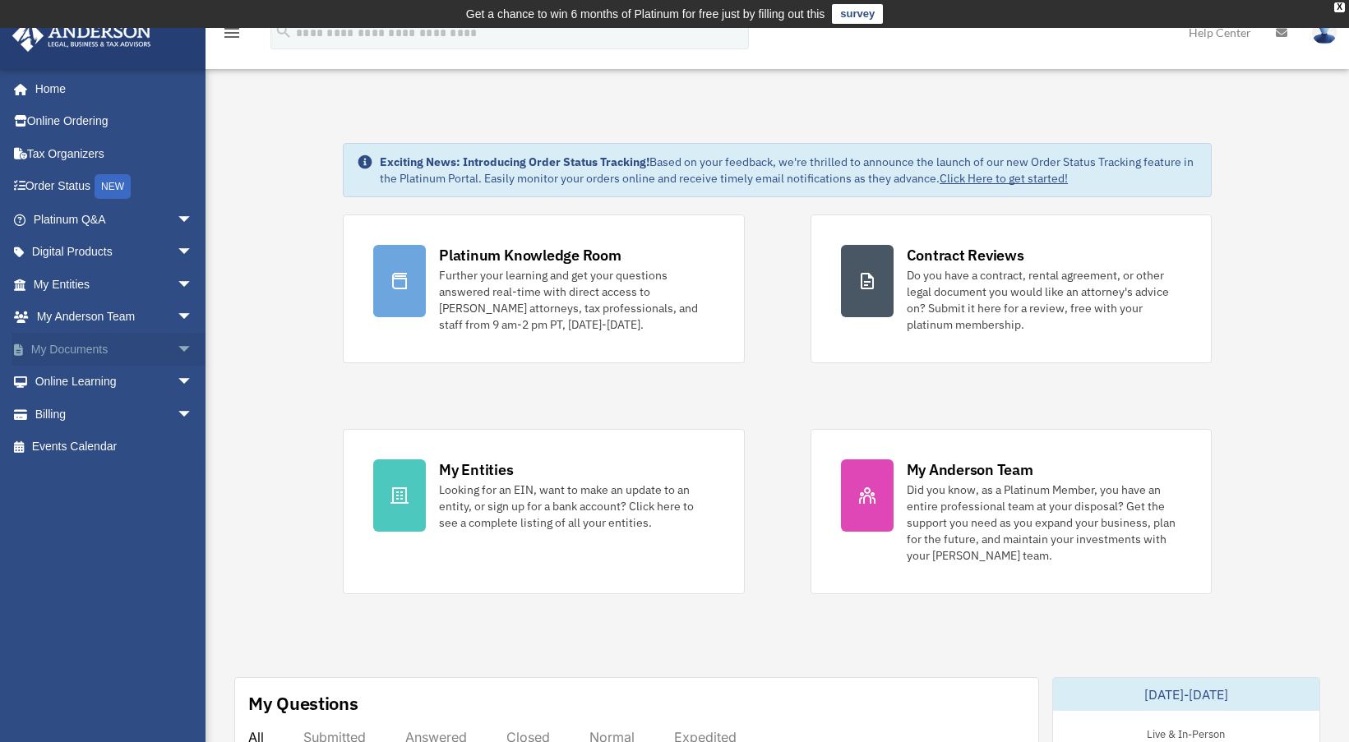
click at [92, 348] on link "My Documents arrow_drop_down" at bounding box center [115, 349] width 206 height 33
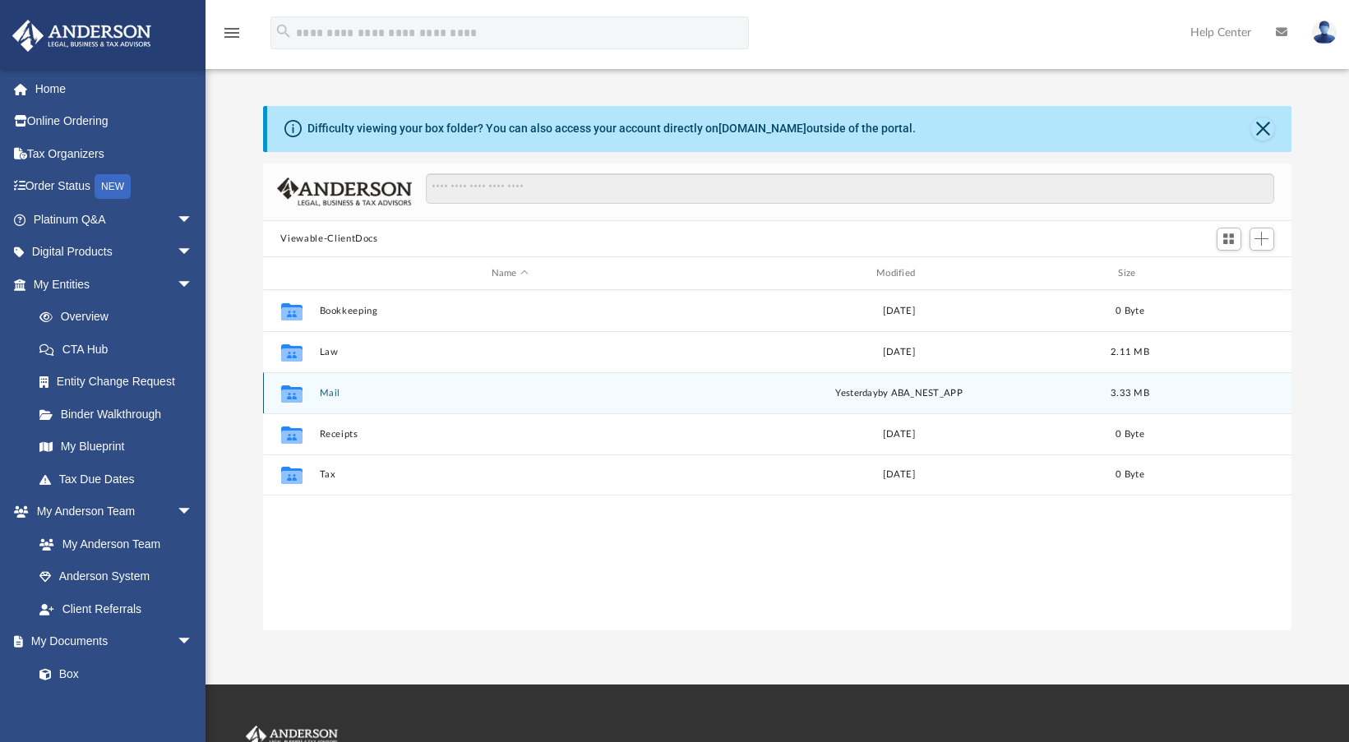
scroll to position [361, 1017]
